Goal: Task Accomplishment & Management: Manage account settings

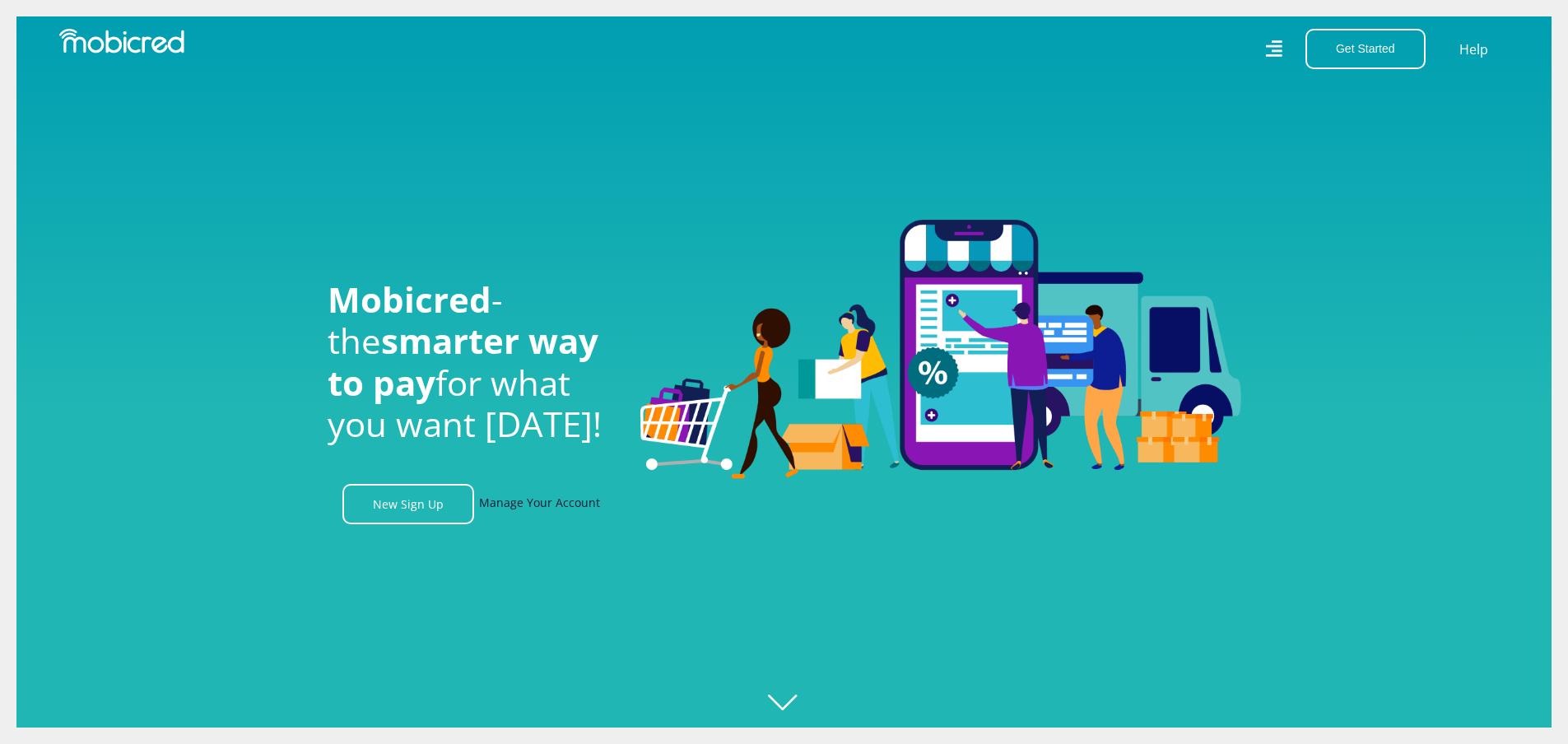
scroll to position [0, 2111]
click at [526, 501] on link "Manage Your Account" at bounding box center [539, 504] width 121 height 41
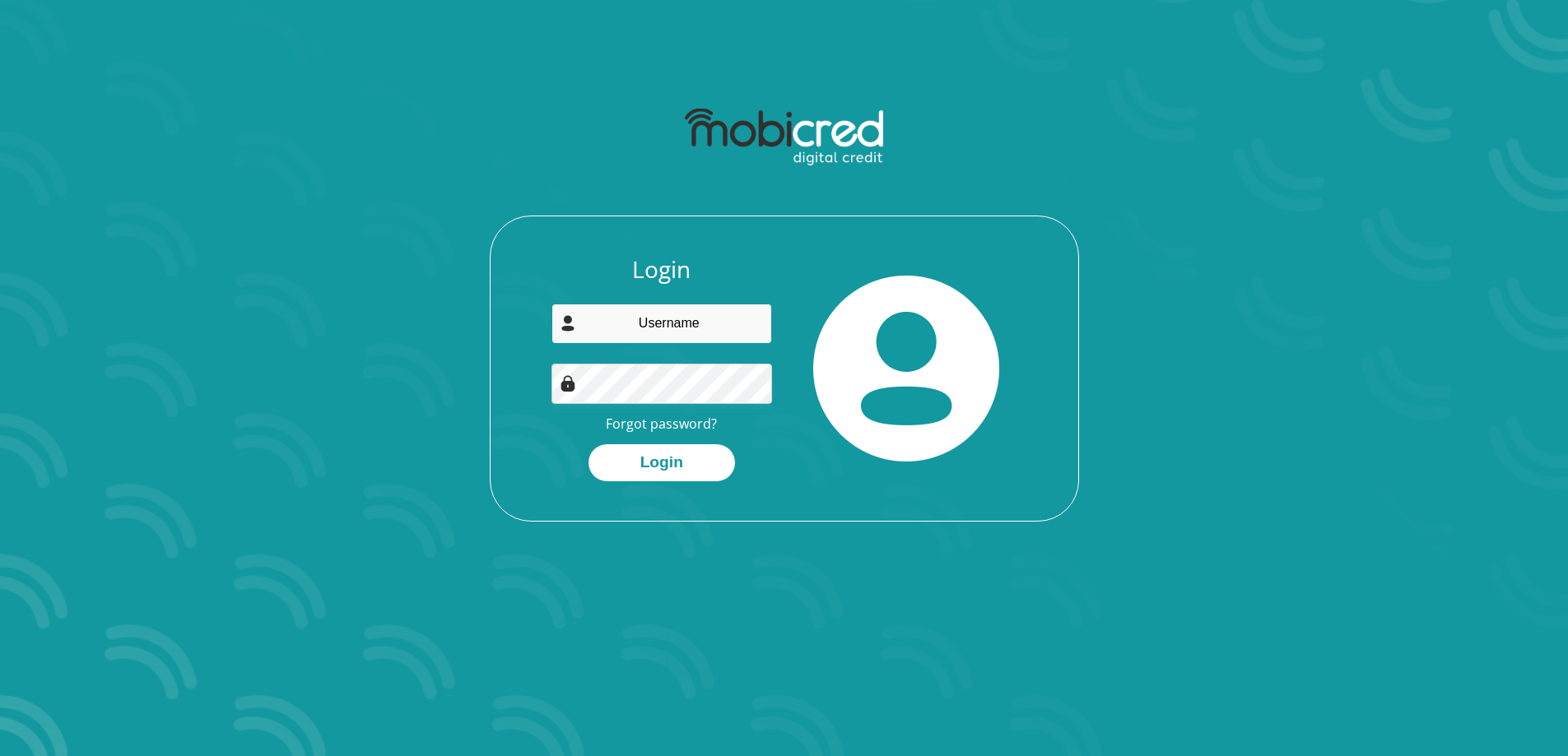
click at [674, 304] on input "email" at bounding box center [661, 324] width 220 height 41
type input "[EMAIL_ADDRESS][DOMAIN_NAME]"
click at [656, 423] on link "Forgot password?" at bounding box center [661, 423] width 111 height 18
click at [671, 465] on button "Login" at bounding box center [662, 463] width 147 height 37
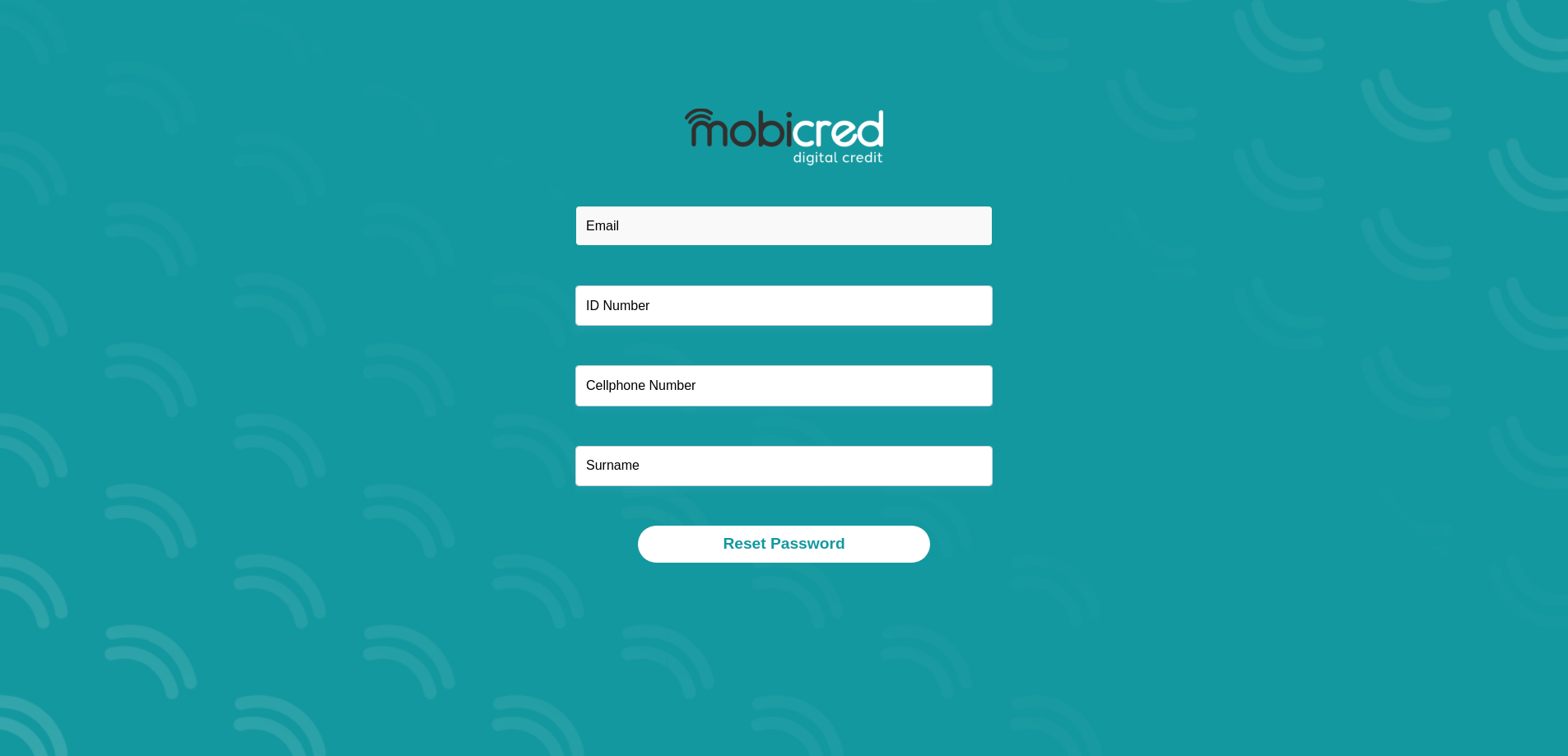
click at [706, 224] on input "email" at bounding box center [784, 226] width 418 height 41
type input "[EMAIL_ADDRESS][DOMAIN_NAME]"
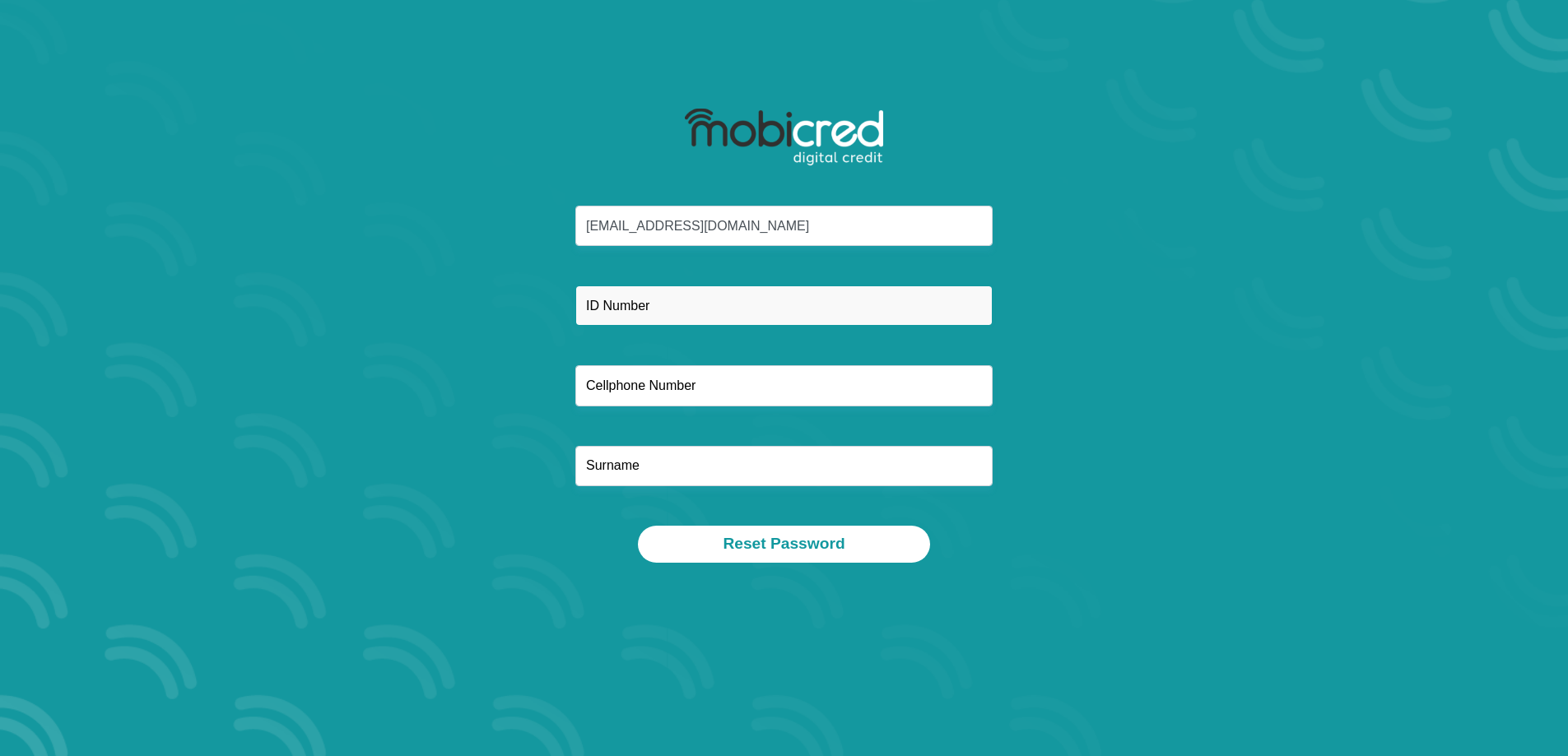
click at [664, 306] on input "text" at bounding box center [784, 305] width 418 height 41
type input "7101085612082"
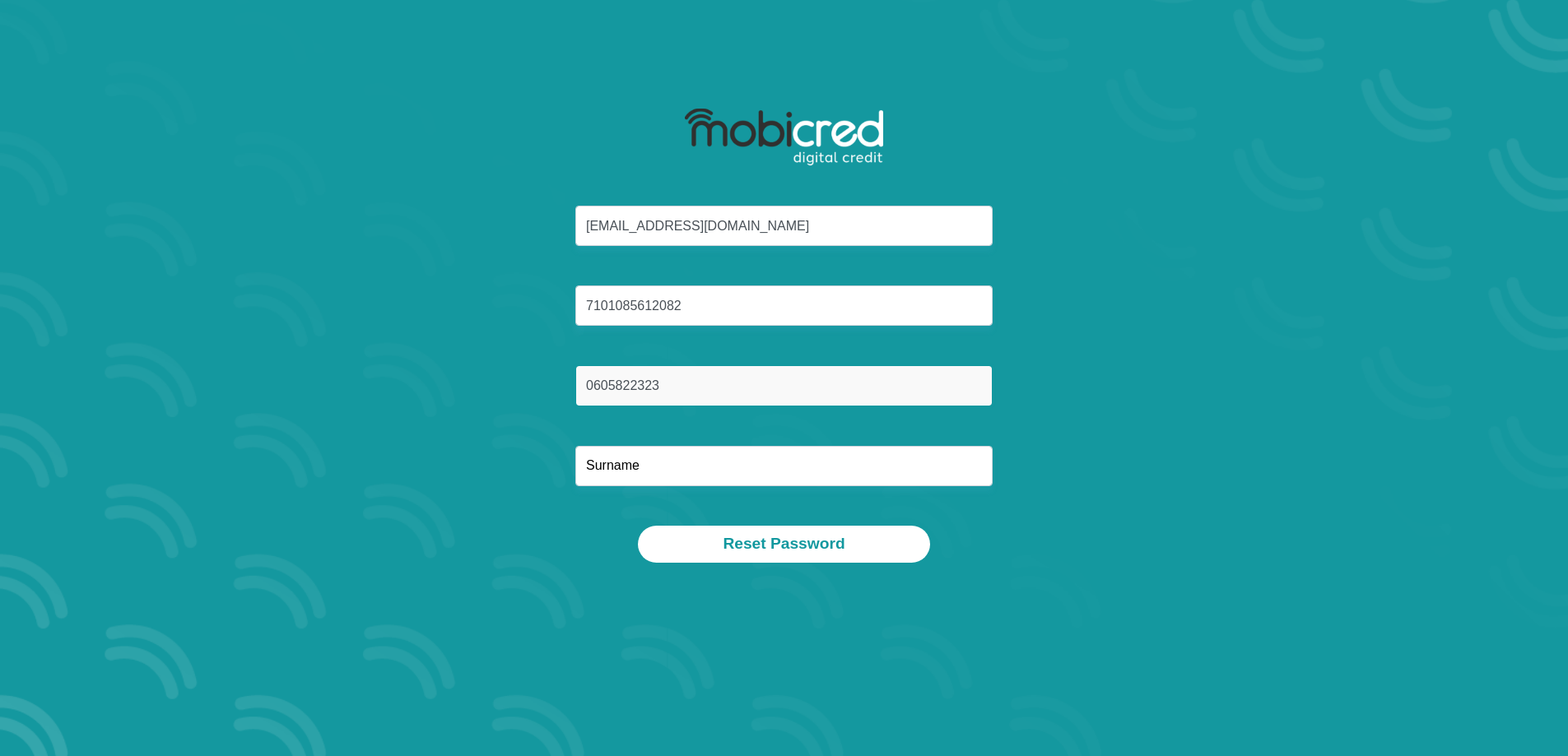
type input "0605822323"
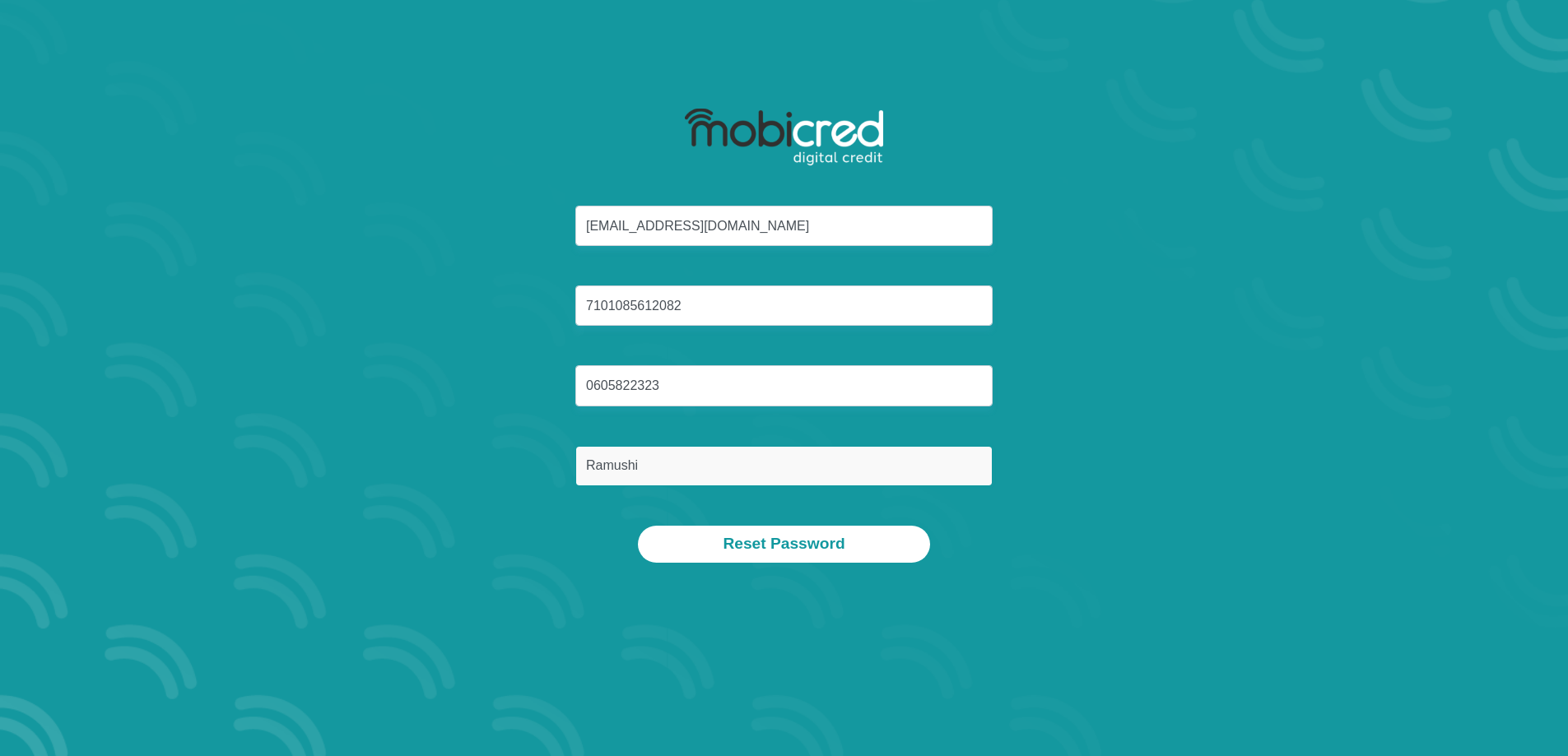
type input "Ramushi"
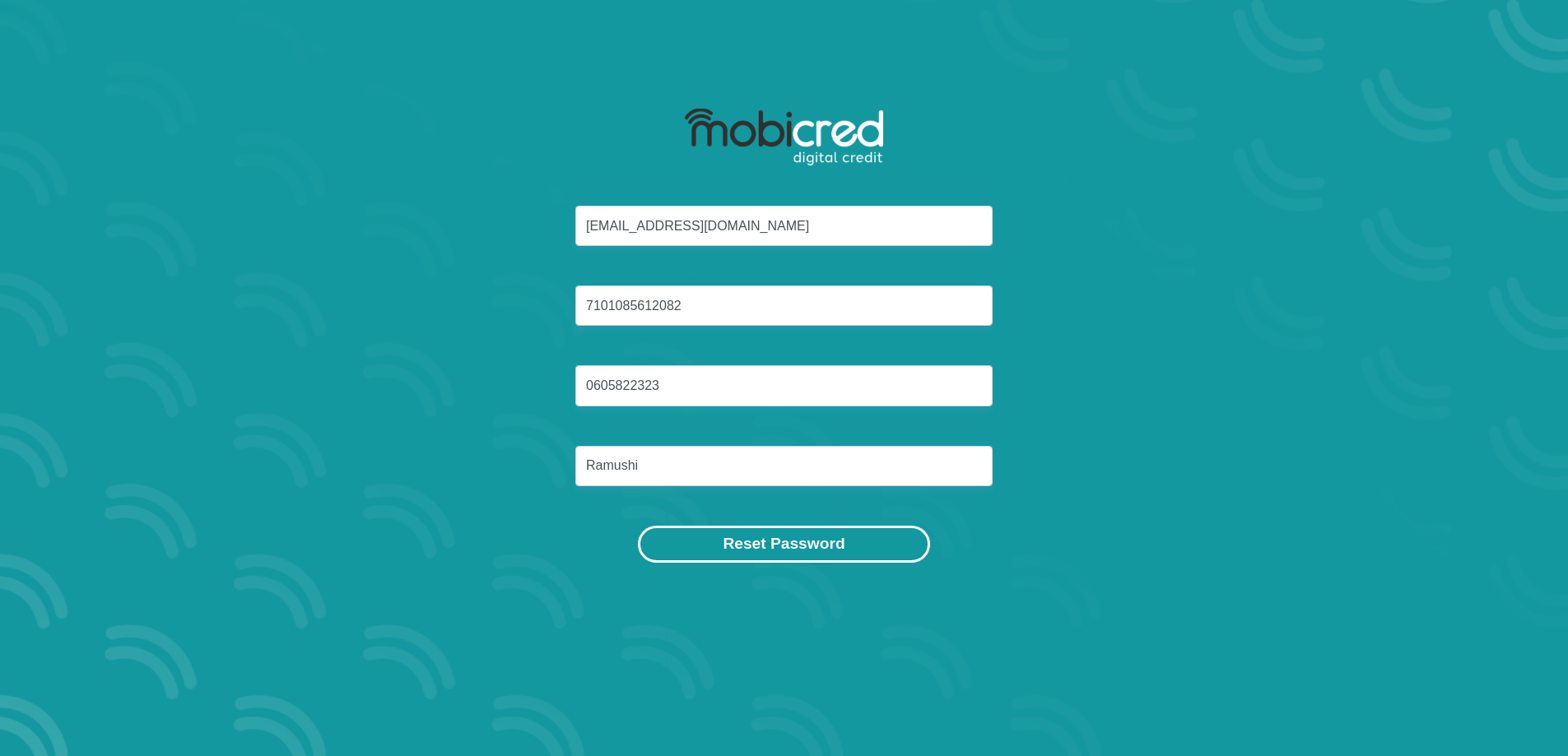
click at [768, 545] on button "Reset Password" at bounding box center [783, 544] width 291 height 37
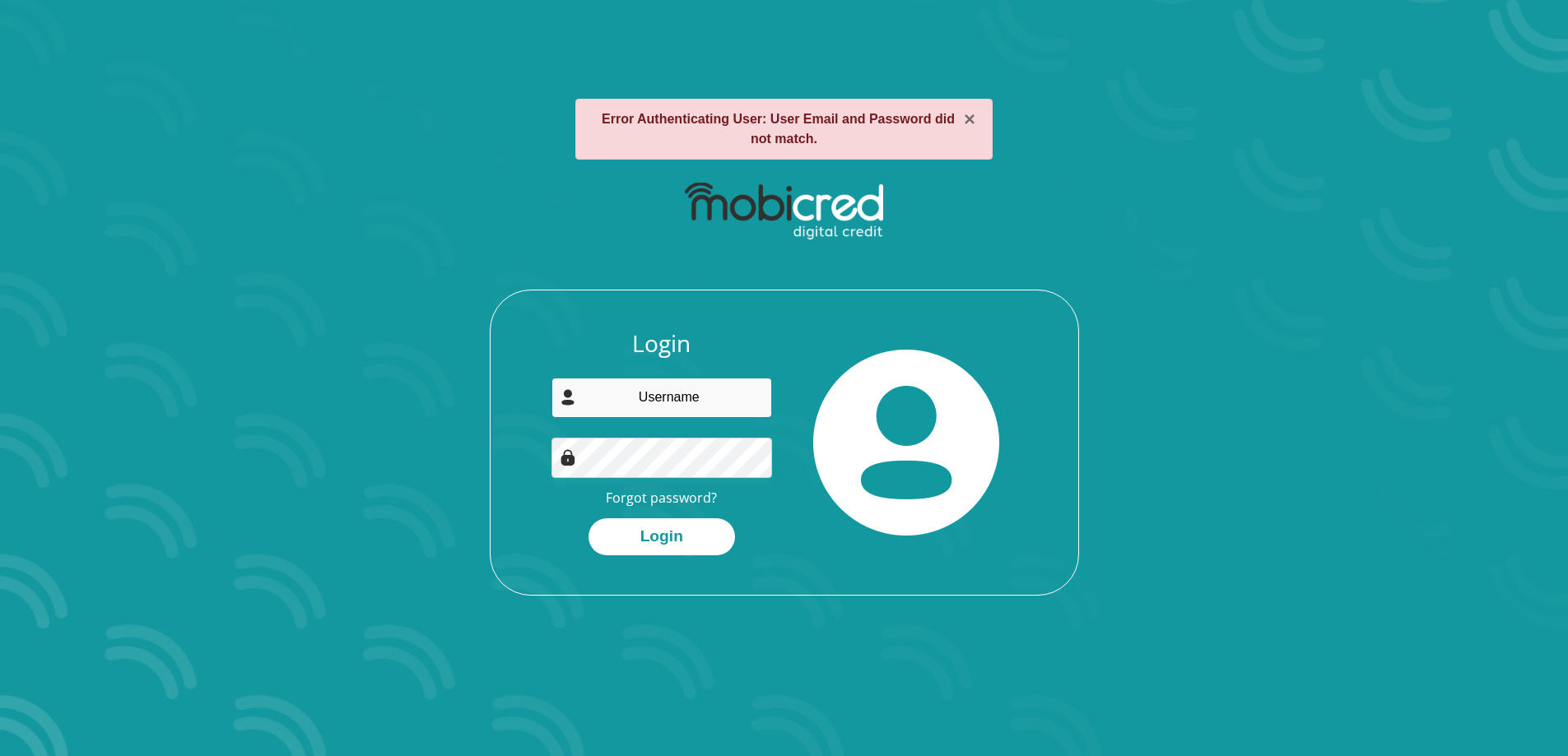
click at [668, 393] on input "email" at bounding box center [661, 398] width 220 height 41
type input "[EMAIL_ADDRESS][DOMAIN_NAME]"
click at [654, 528] on button "Login" at bounding box center [662, 537] width 147 height 37
click at [651, 396] on input "email" at bounding box center [661, 398] width 220 height 41
type input "[EMAIL_ADDRESS][DOMAIN_NAME]"
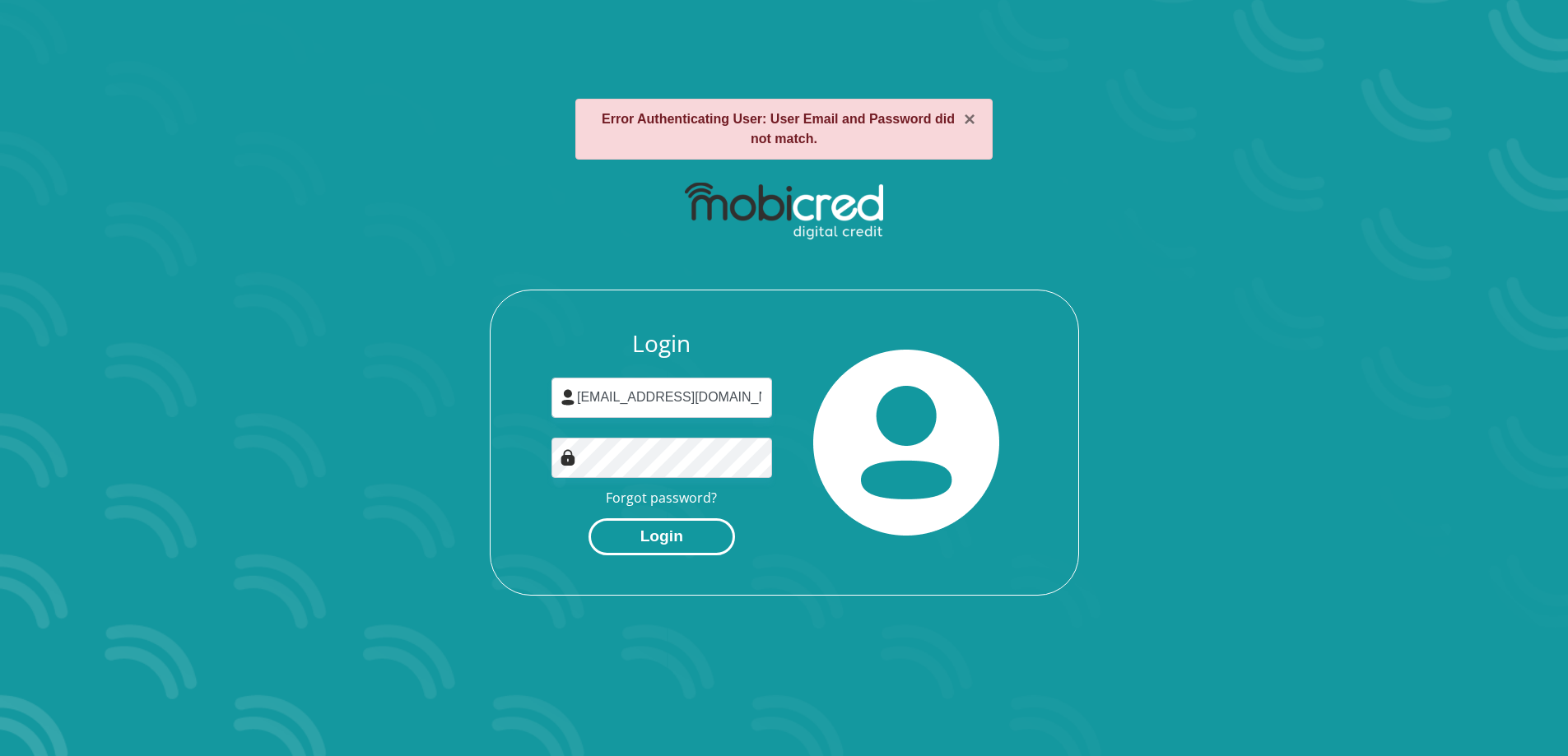
click at [657, 531] on button "Login" at bounding box center [662, 537] width 147 height 37
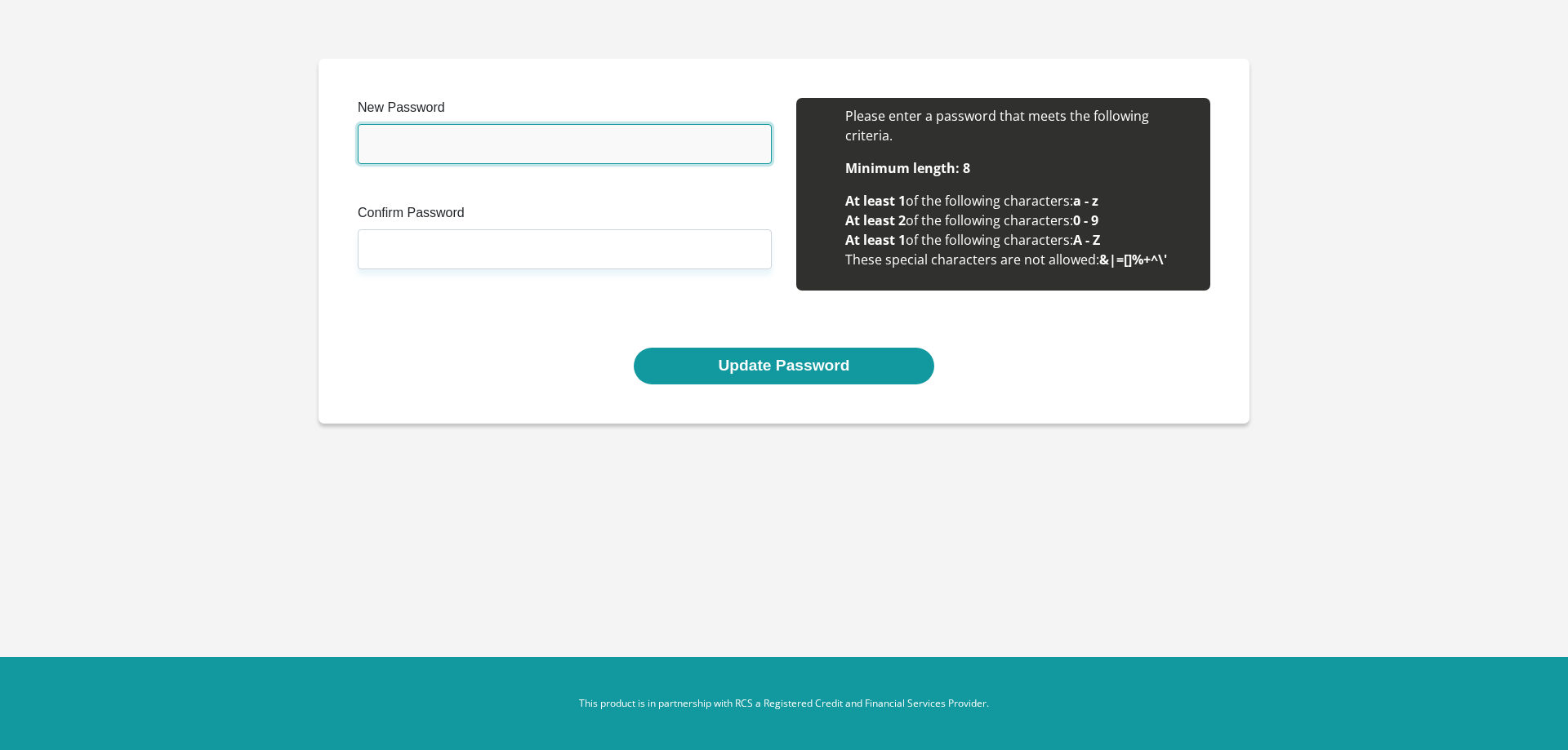
click at [439, 145] on input "New Password" at bounding box center [565, 144] width 414 height 40
type input "Basadi596"
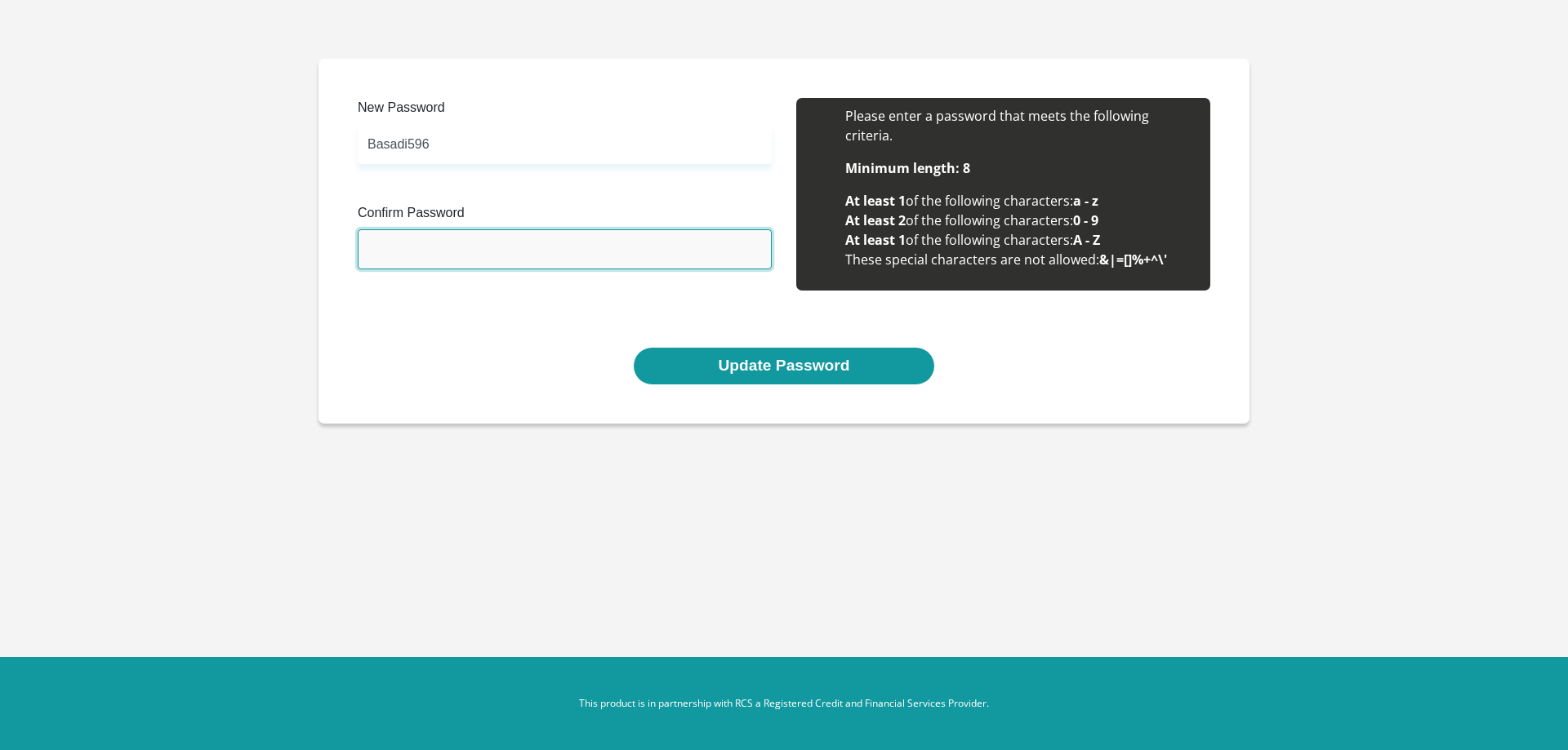
click at [406, 239] on input "Confirm Password" at bounding box center [565, 249] width 414 height 40
type input "Basadi596"
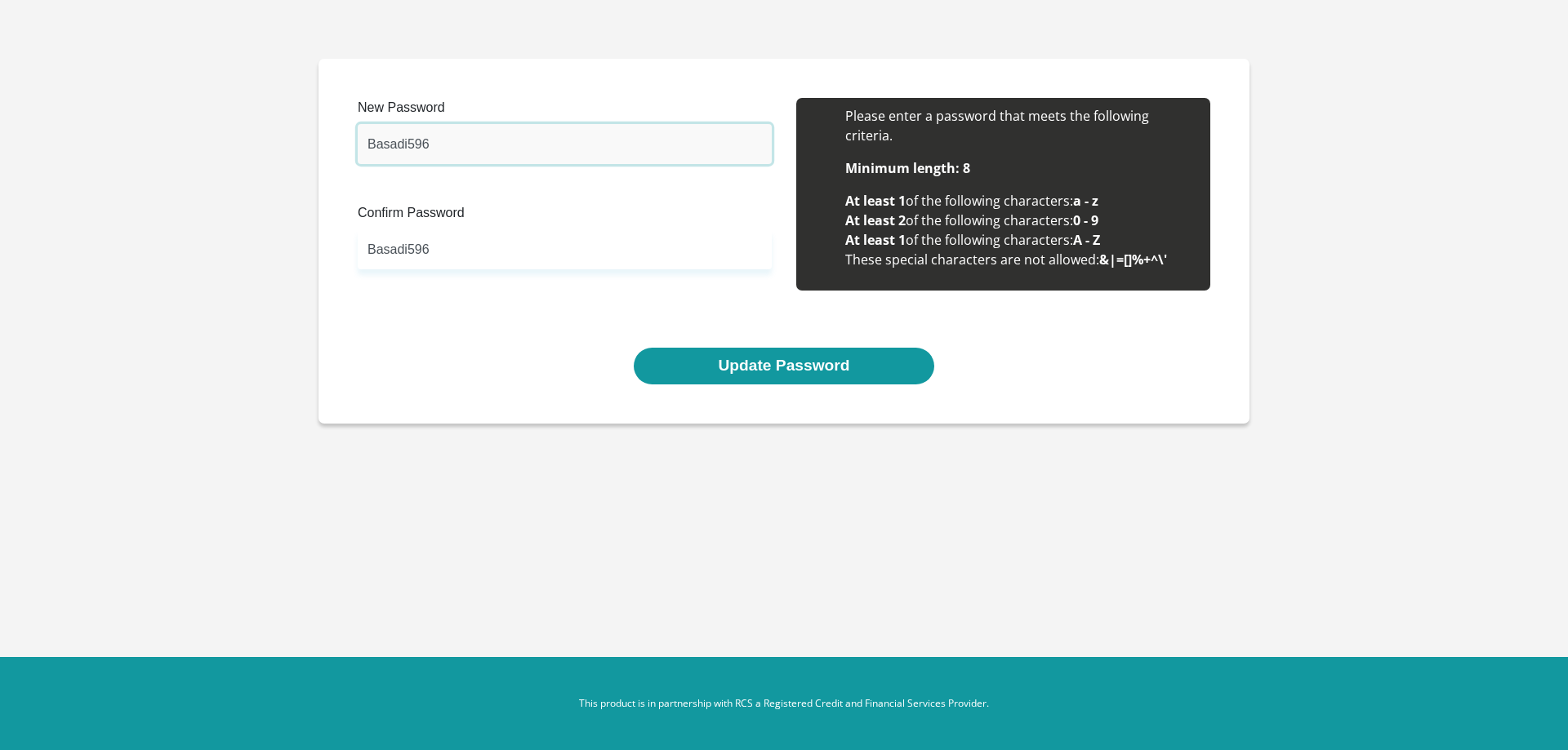
click at [441, 147] on input "Basadi596" at bounding box center [565, 144] width 414 height 40
click at [437, 263] on input "Basadi596" at bounding box center [565, 249] width 414 height 40
click at [442, 145] on input "Basadi596" at bounding box center [565, 144] width 414 height 40
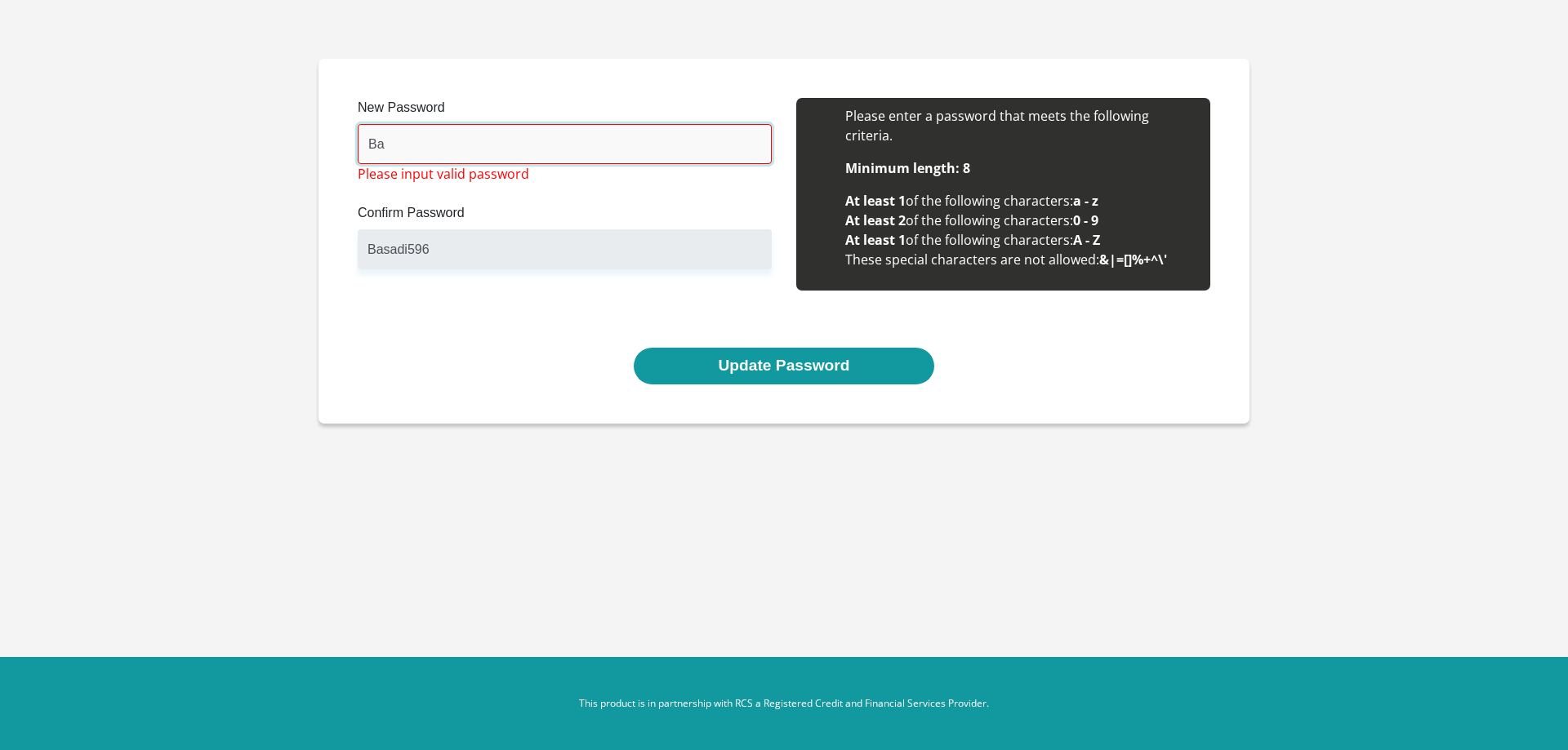
type input "B"
click at [525, 152] on input "SirShakes9" at bounding box center [565, 144] width 414 height 40
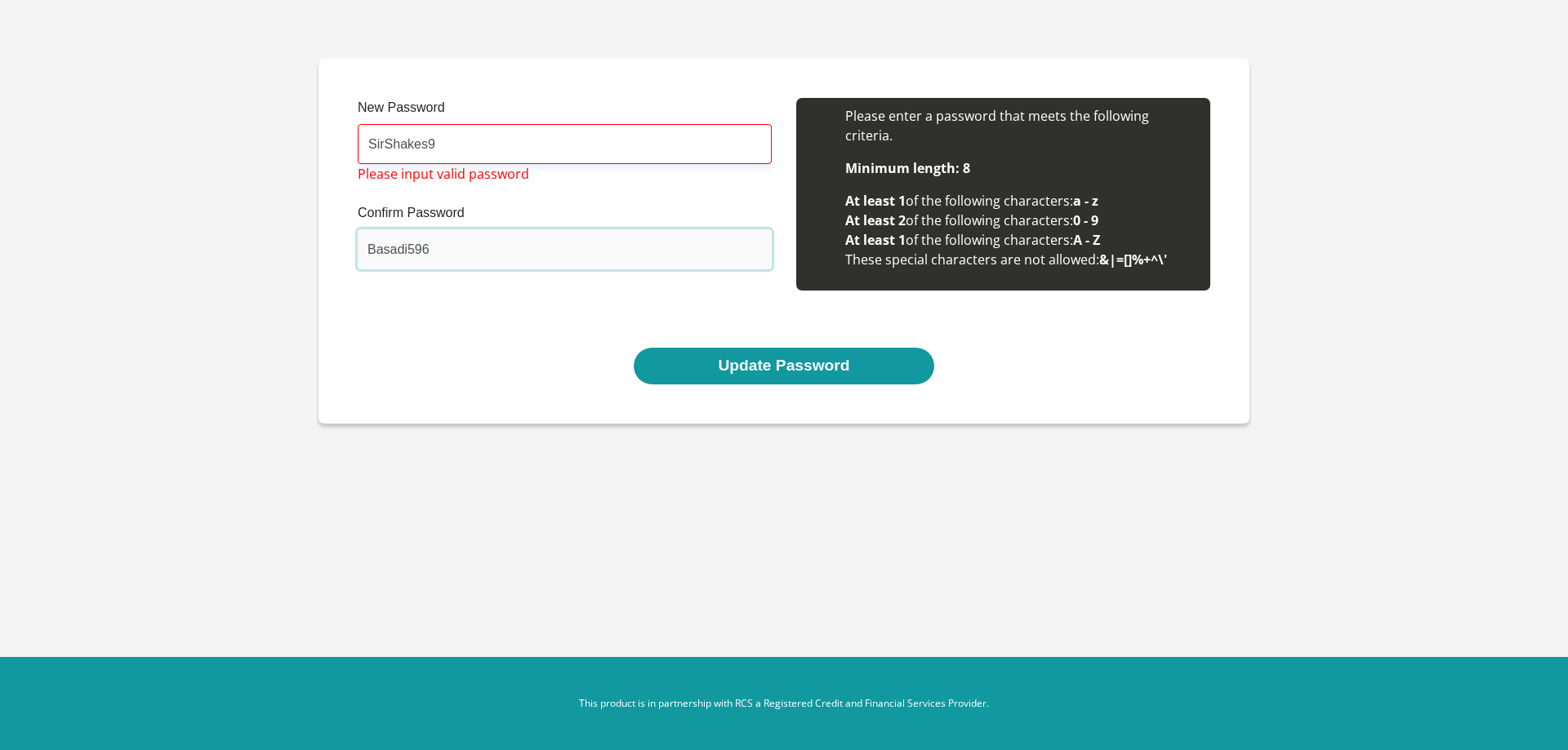
click at [449, 253] on input "Basadi596" at bounding box center [565, 249] width 414 height 40
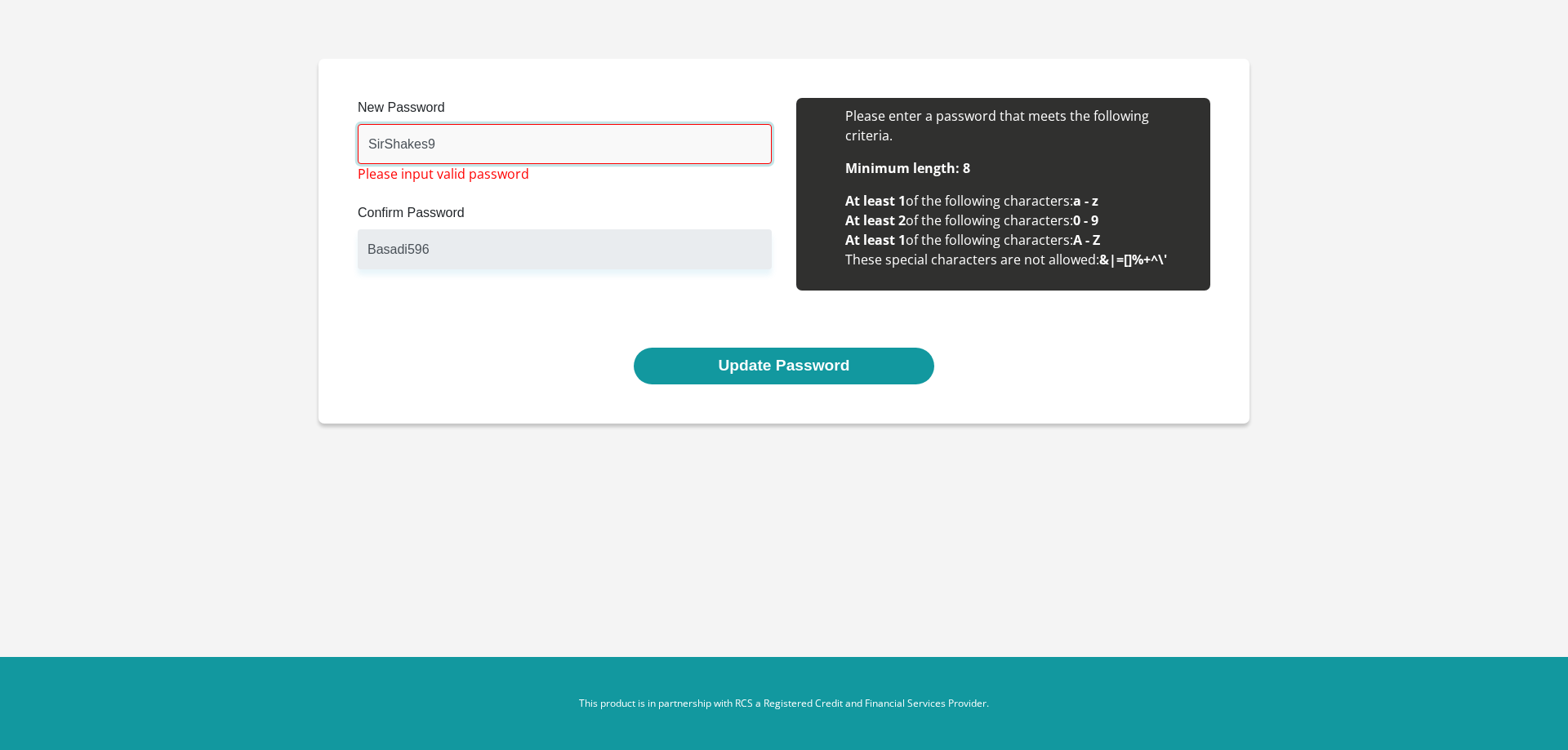
click at [447, 152] on input "SirShakes9" at bounding box center [565, 144] width 414 height 40
type input "S"
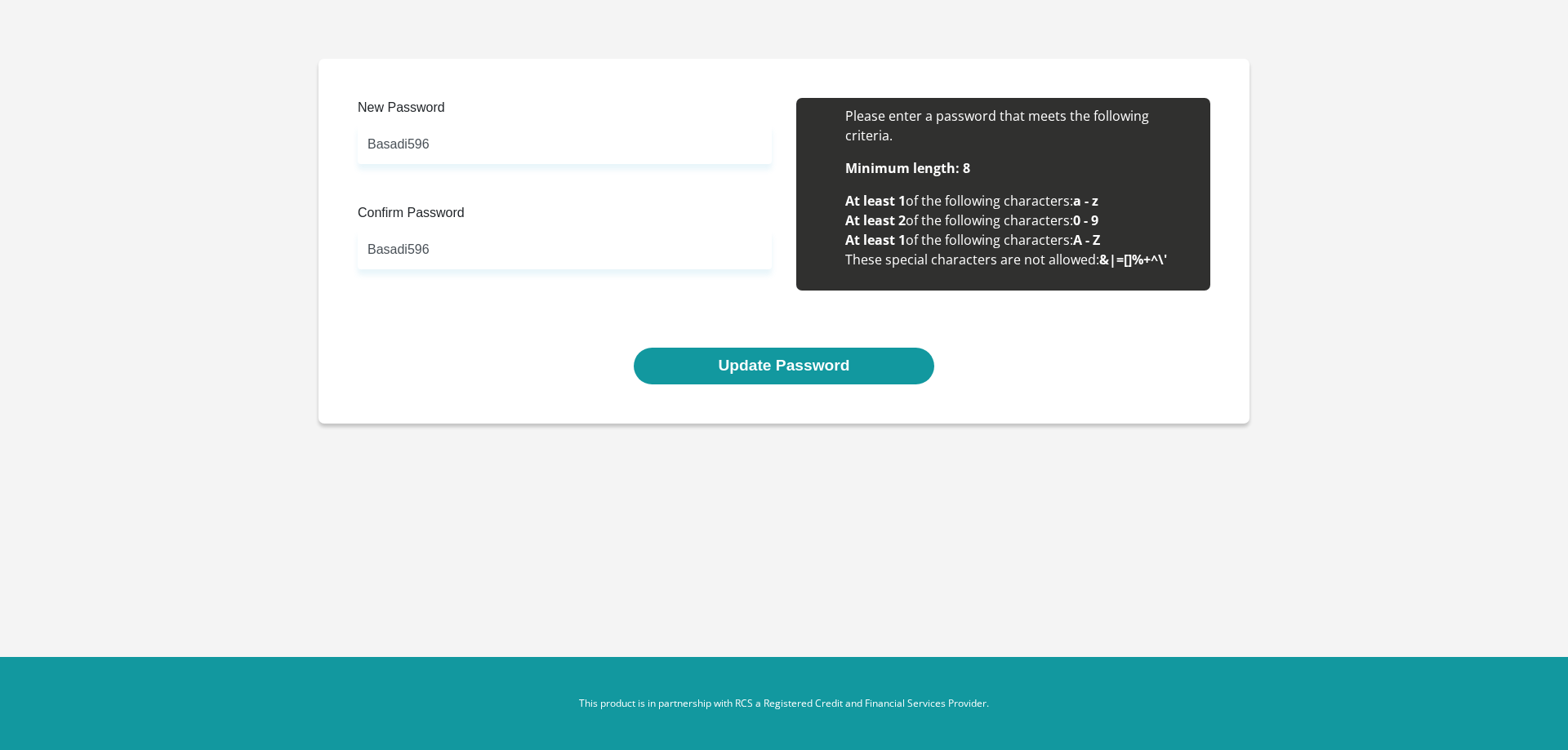
click at [1175, 143] on li "Please enter a password that meets the following criteria." at bounding box center [1019, 126] width 349 height 39
click at [435, 140] on input "Basadi596" at bounding box center [565, 144] width 414 height 40
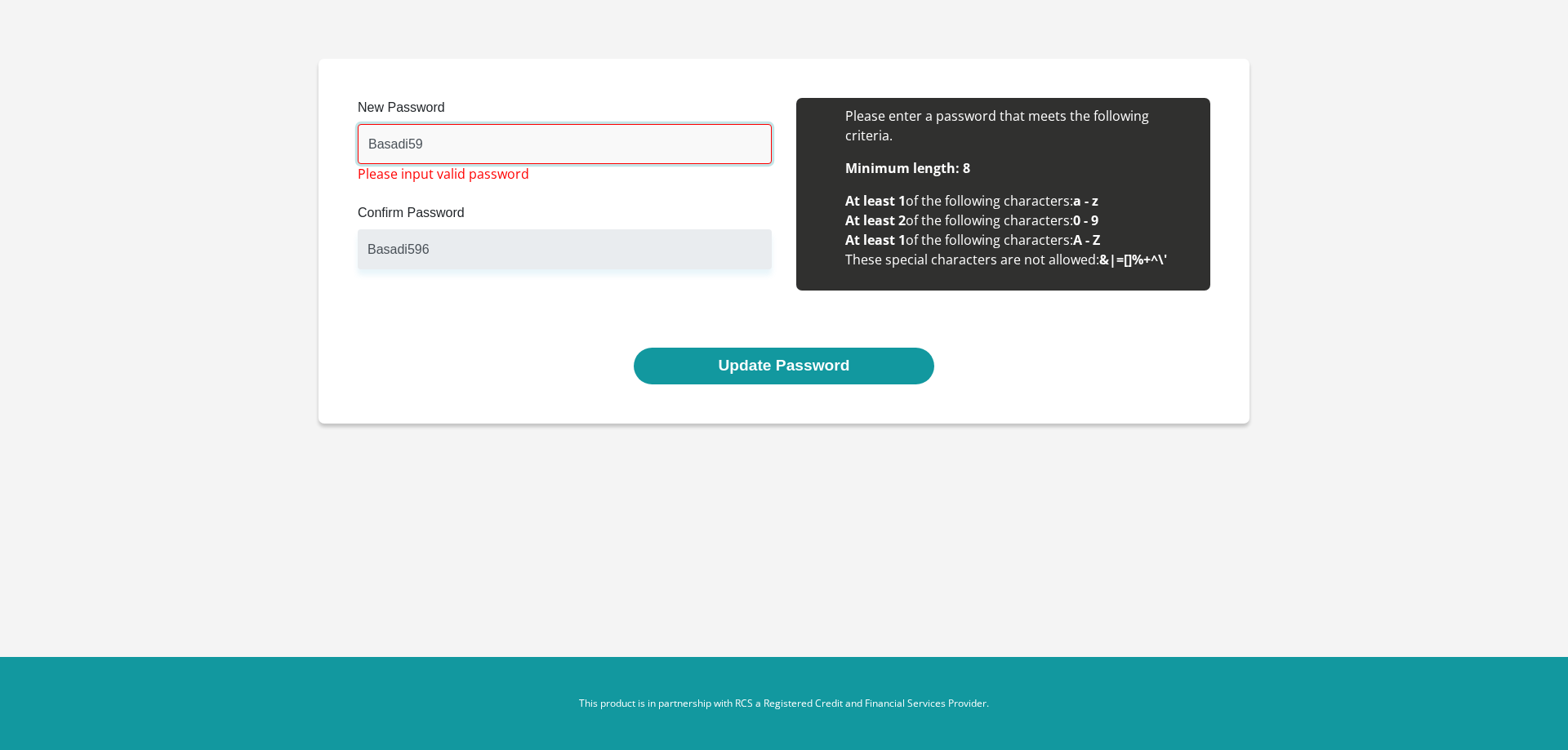
type input "Basadi596"
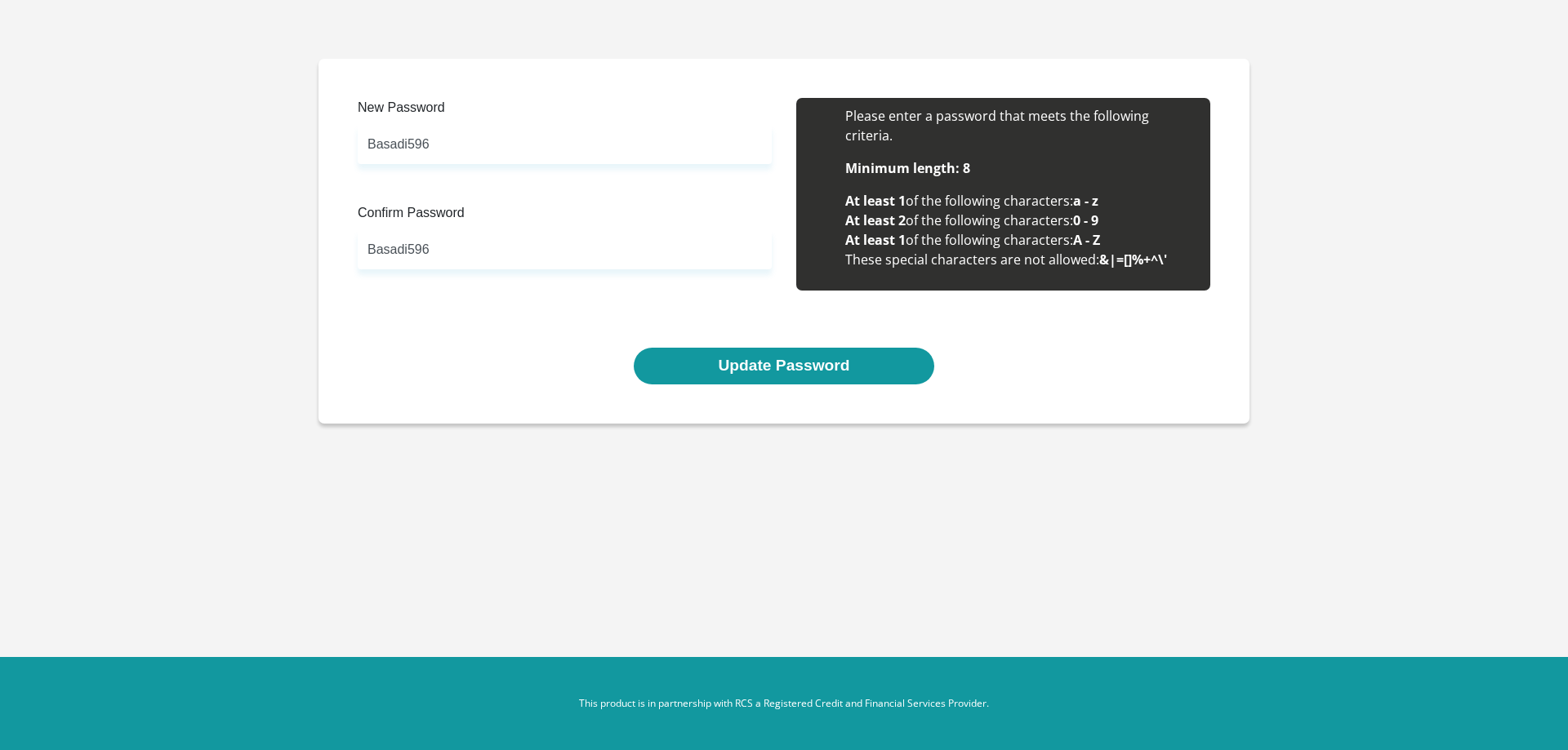
click at [691, 645] on body "New Password Basadi596 Please input valid password Confirm Password Basadi596 P…" at bounding box center [784, 375] width 1568 height 750
click at [778, 346] on div "New Password Basadi596 Please input valid password Confirm Password Basadi596 P…" at bounding box center [784, 223] width 877 height 250
click at [778, 345] on div "New Password Basadi596 Please input valid password Confirm Password Basadi596 P…" at bounding box center [784, 223] width 877 height 250
click at [1024, 158] on li "Minimum length: 8" at bounding box center [1019, 168] width 349 height 19
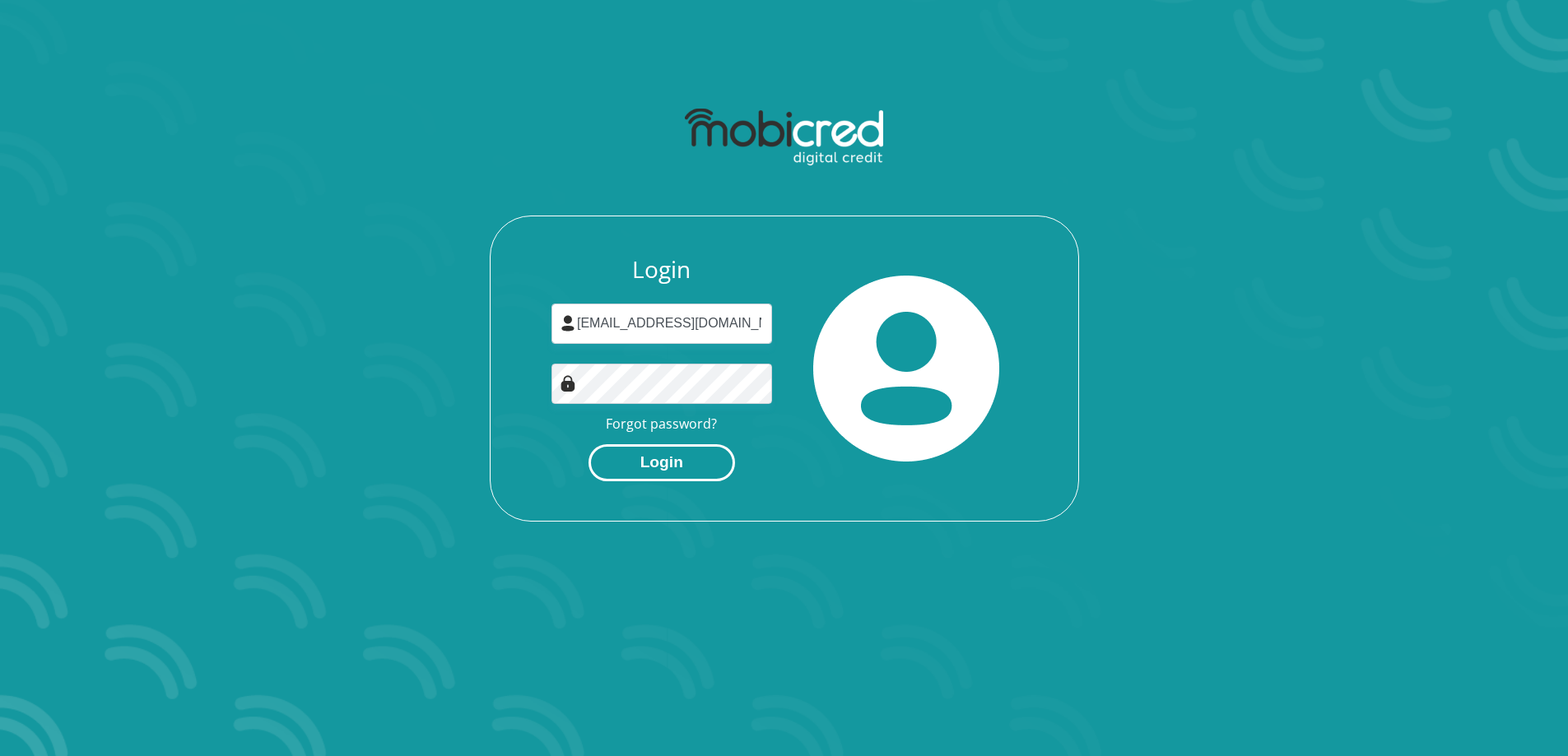
click at [677, 458] on button "Login" at bounding box center [662, 463] width 147 height 37
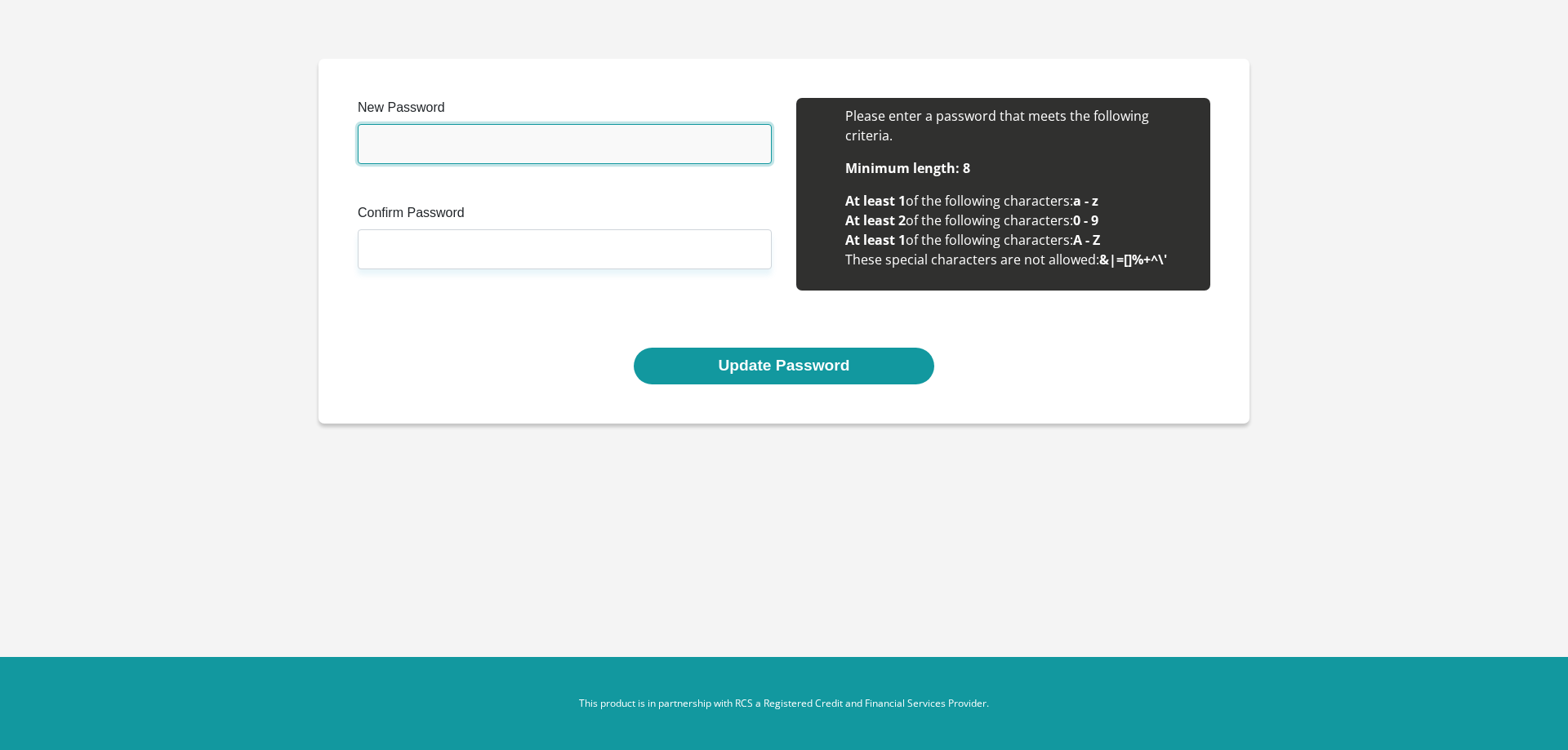
click at [518, 152] on input "New Password" at bounding box center [565, 144] width 414 height 40
type input "Slipta678"
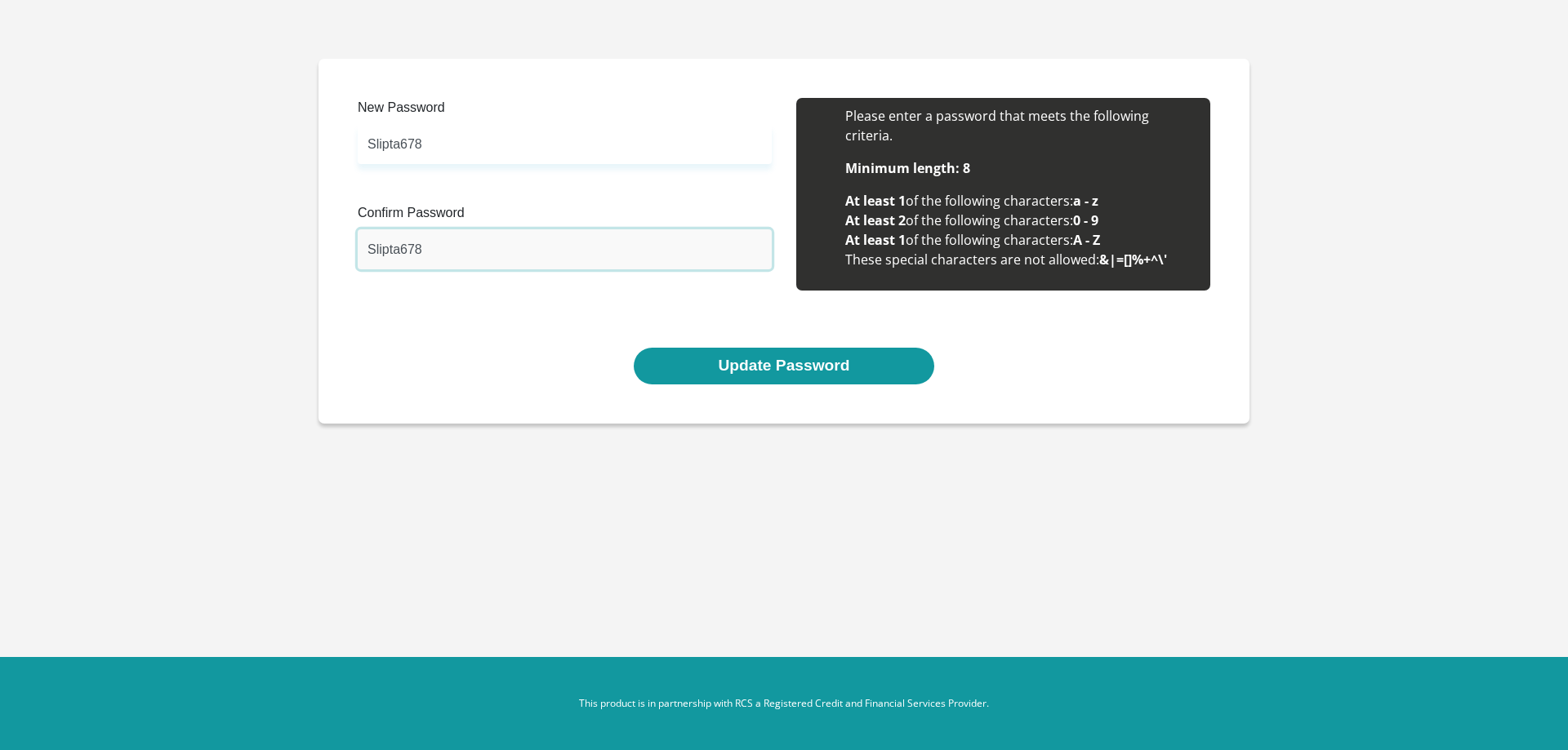
type input "Slipta678"
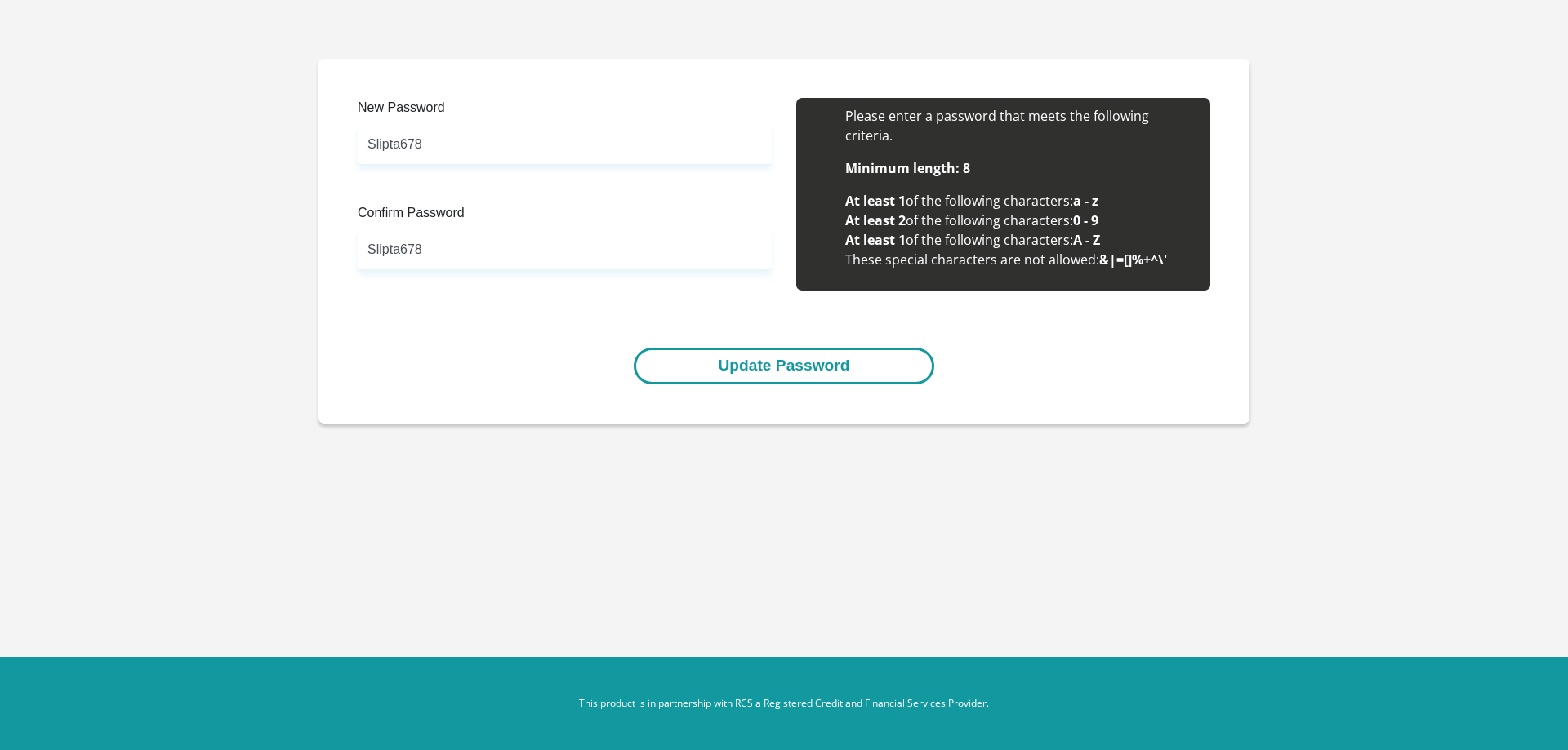
click at [783, 366] on button "Update Password" at bounding box center [784, 366] width 299 height 36
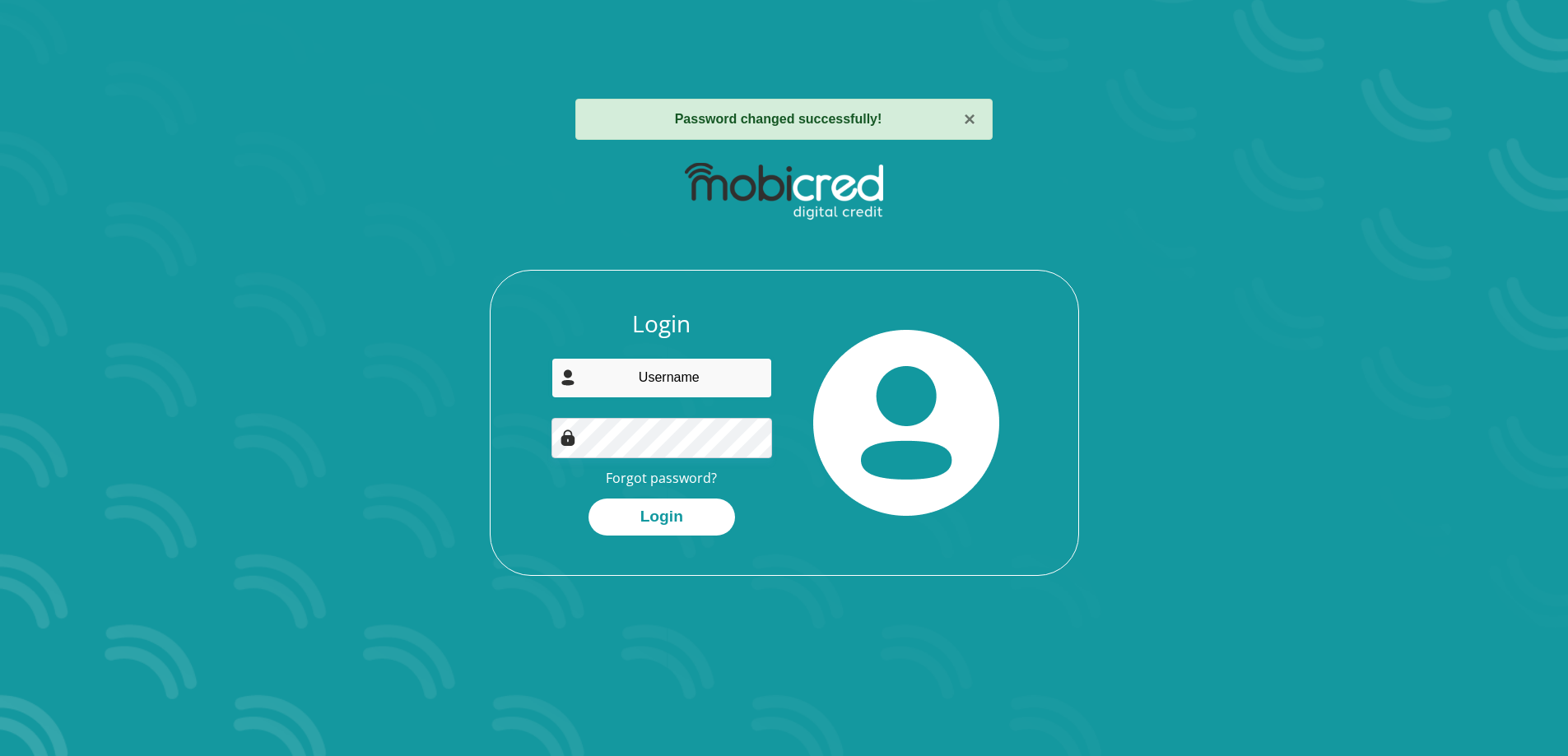
click at [684, 378] on input "email" at bounding box center [661, 378] width 220 height 41
type input "pepe412420@gmail.com"
click at [659, 516] on button "Login" at bounding box center [662, 517] width 147 height 37
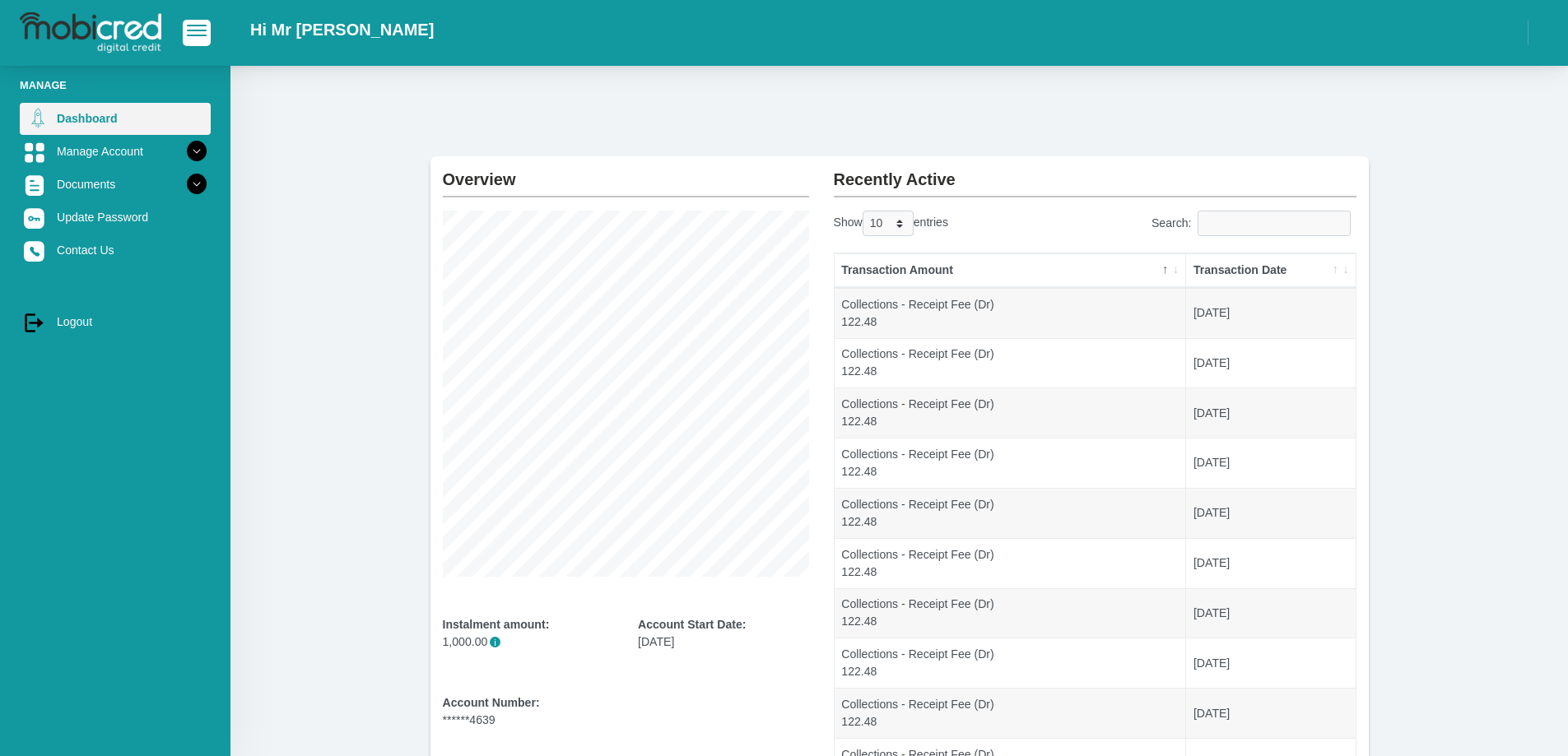
click at [86, 113] on link "Dashboard" at bounding box center [115, 118] width 191 height 31
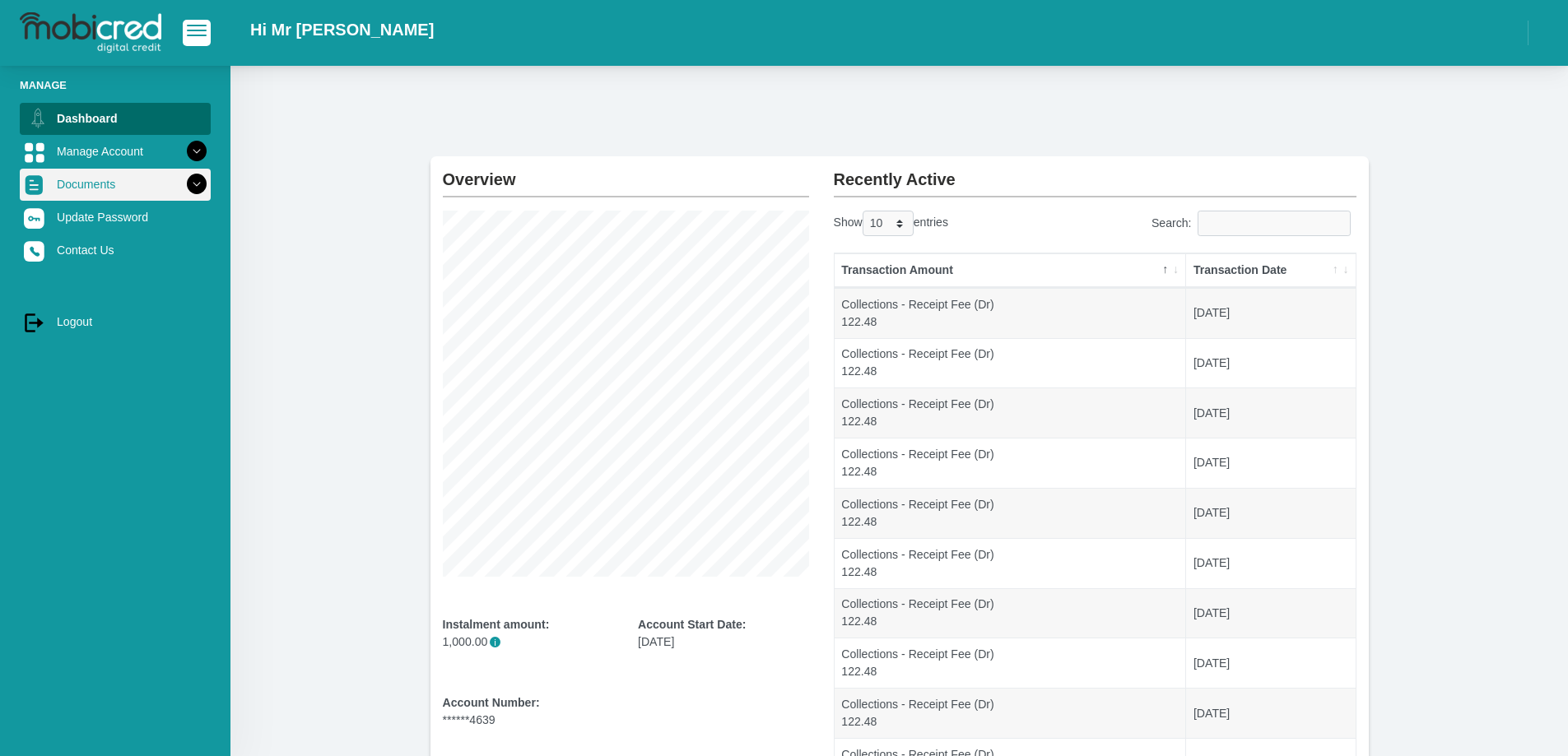
click at [86, 174] on link "Documents" at bounding box center [115, 185] width 191 height 31
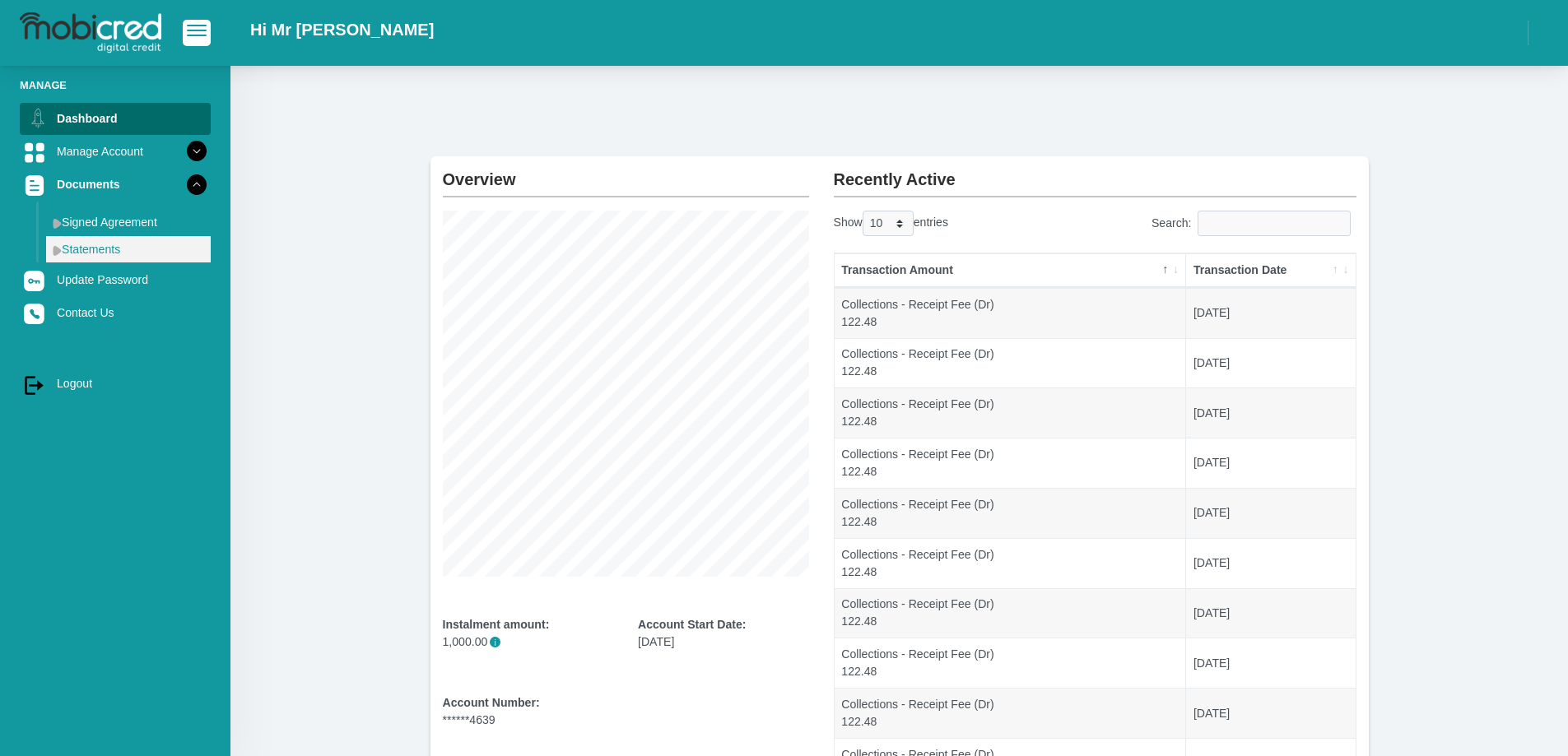
click at [92, 252] on link "Statements" at bounding box center [129, 248] width 164 height 26
click at [92, 247] on link "Statements" at bounding box center [129, 248] width 164 height 26
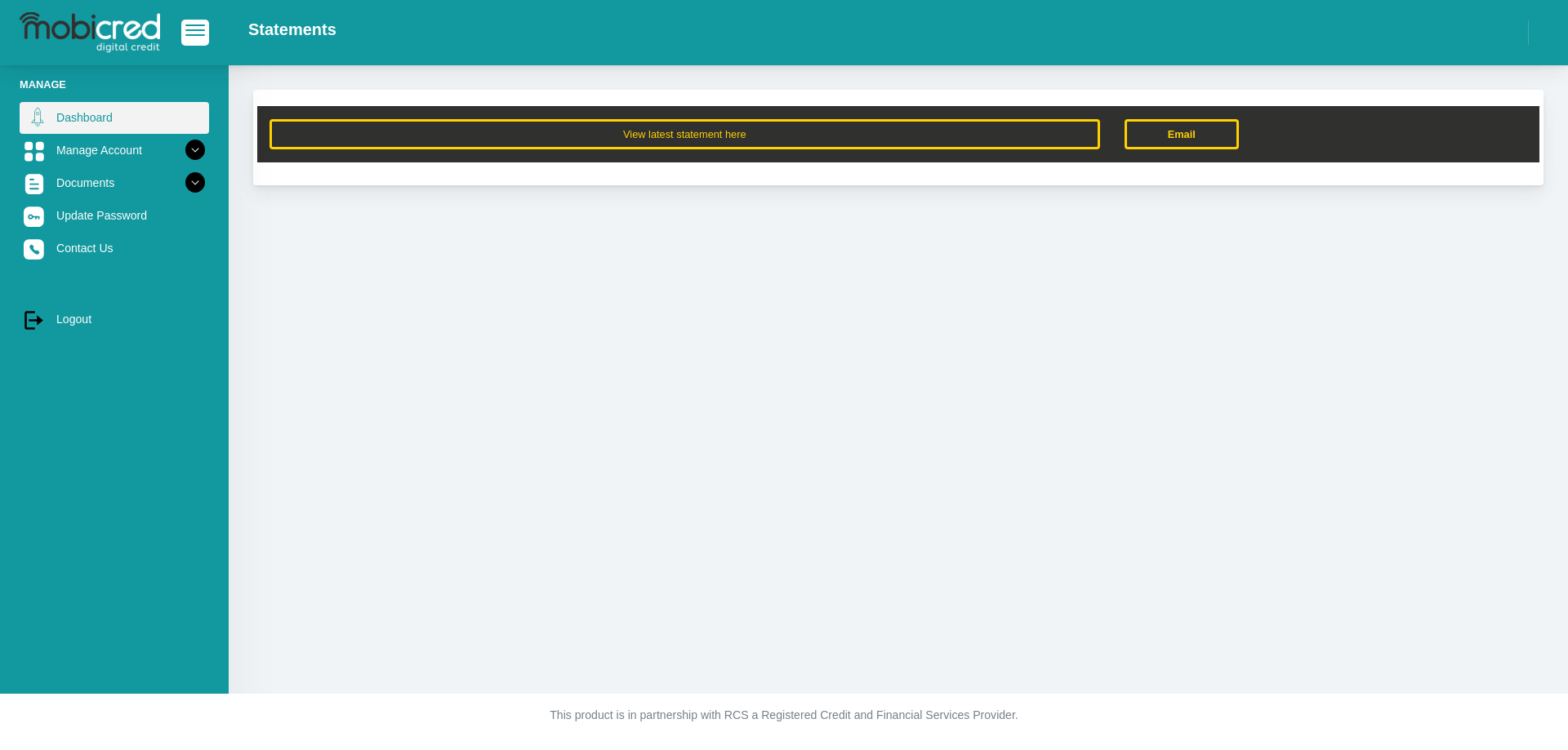
click at [102, 117] on link "Dashboard" at bounding box center [114, 117] width 190 height 31
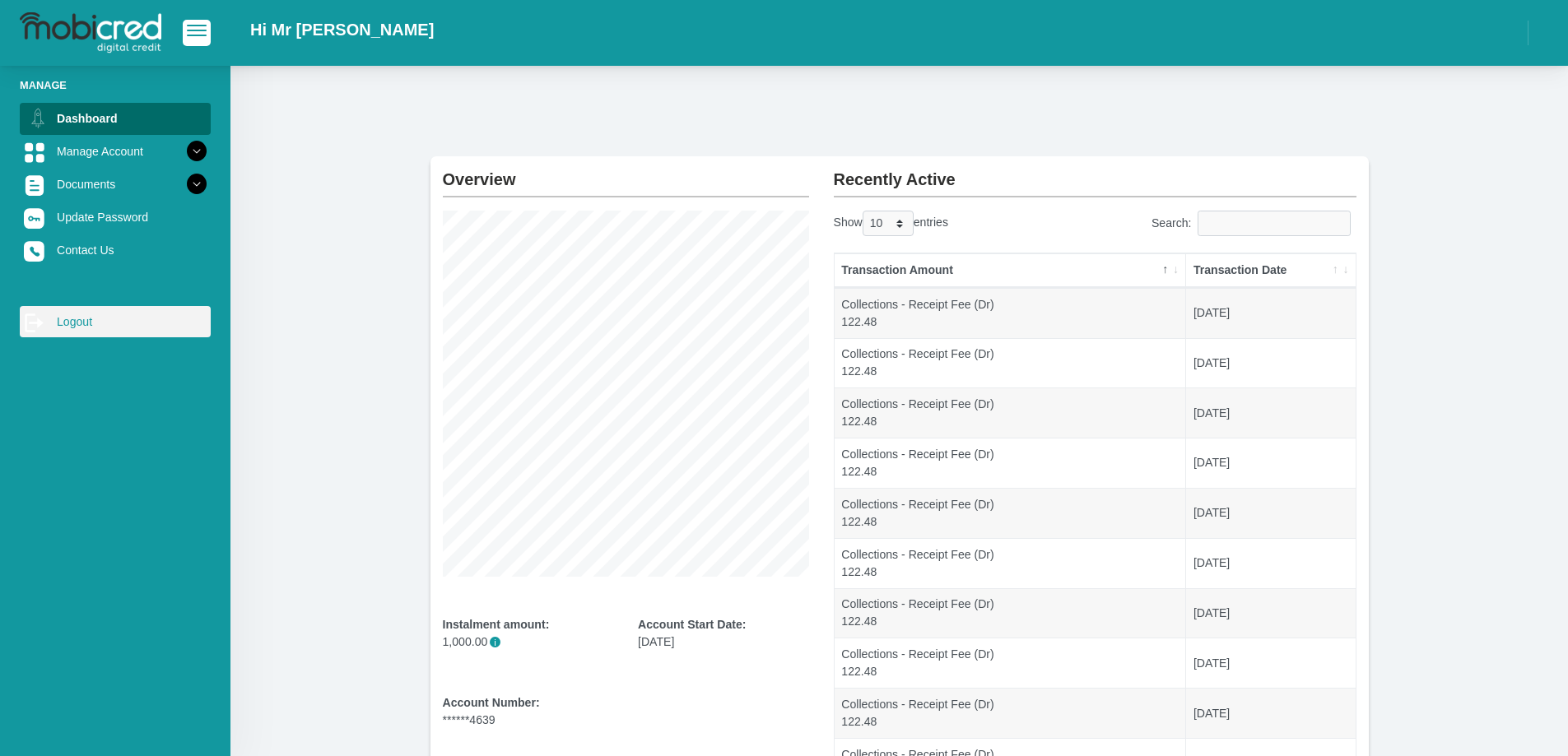
click at [84, 323] on link "log out Logout" at bounding box center [115, 322] width 191 height 31
